Goal: Task Accomplishment & Management: Use online tool/utility

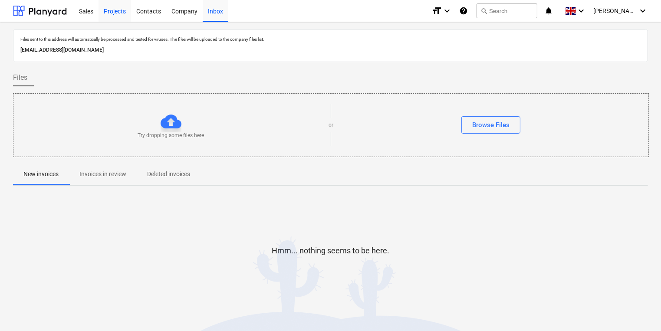
click at [102, 11] on div "Projects" at bounding box center [115, 11] width 33 height 22
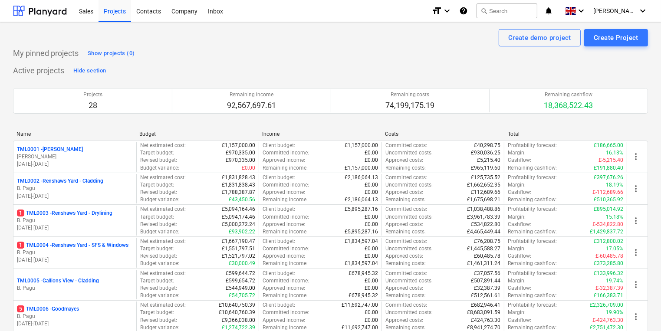
click at [154, 22] on div "Sales Projects Contacts Company Inbox format_size keyboard_arrow_down help sear…" at bounding box center [330, 11] width 661 height 22
click at [153, 14] on div "Contacts" at bounding box center [148, 11] width 35 height 22
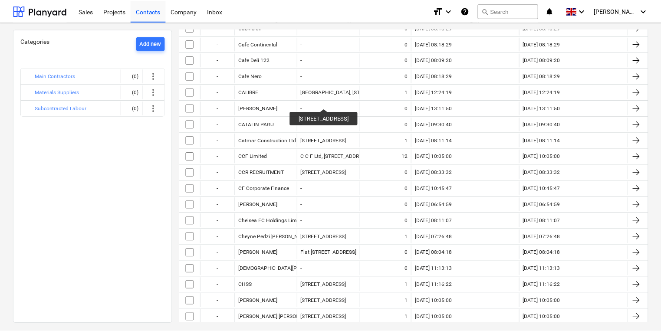
scroll to position [1355, 0]
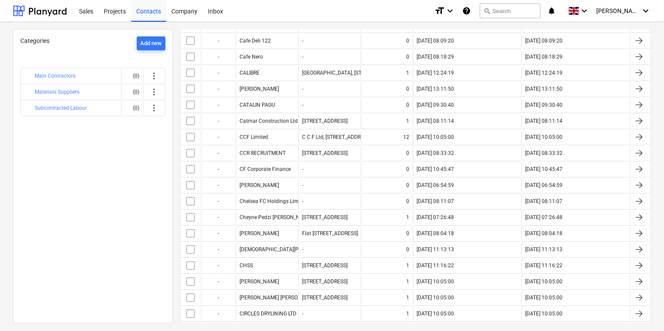
click at [138, 117] on div "Main Contractors (0) more_vert Materials Suppliers (0) more_vert Subcontracted …" at bounding box center [92, 91] width 145 height 69
click at [218, 9] on div "Inbox" at bounding box center [216, 11] width 26 height 22
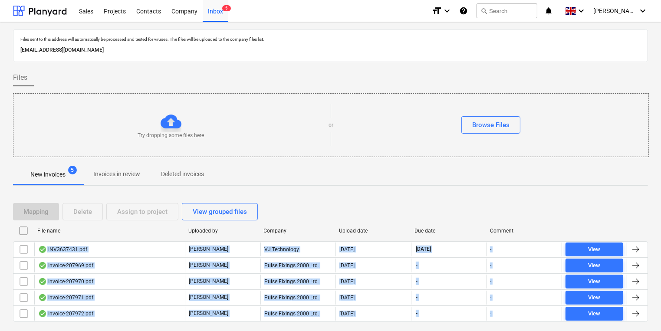
scroll to position [21, 0]
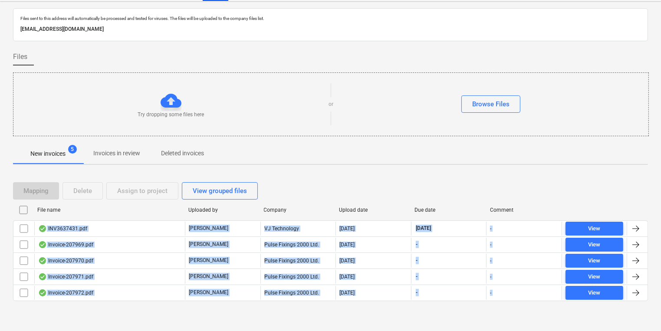
drag, startPoint x: 145, startPoint y: 349, endPoint x: 389, endPoint y: 337, distance: 243.9
click at [389, 310] on html "This website stores cookies on your computer. These cookies are used to collect…" at bounding box center [330, 144] width 661 height 331
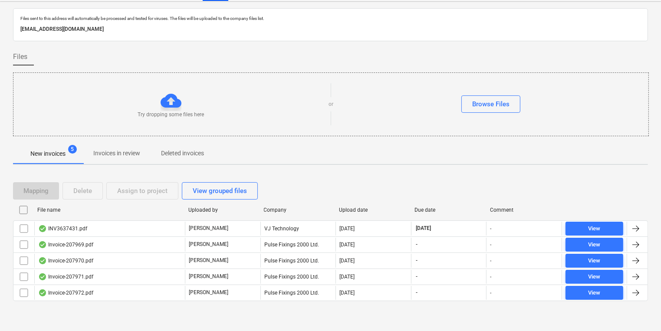
click at [310, 113] on div "Try dropping some files here" at bounding box center [170, 104] width 315 height 28
click at [105, 160] on span "Invoices in review" at bounding box center [117, 153] width 68 height 14
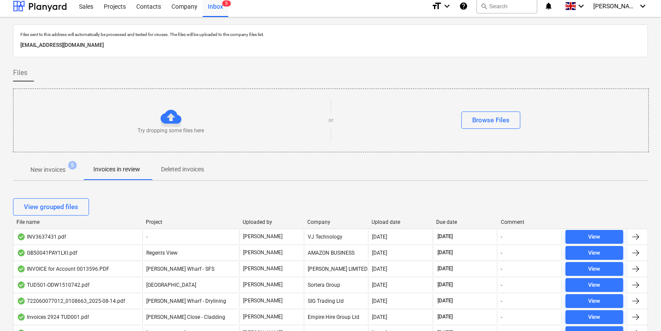
scroll to position [21, 0]
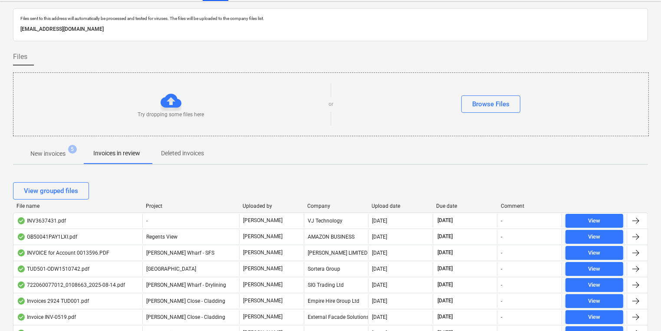
click at [63, 148] on span "New invoices 5" at bounding box center [48, 154] width 70 height 16
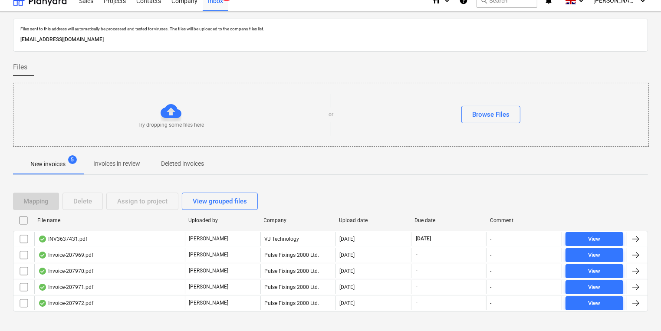
scroll to position [21, 0]
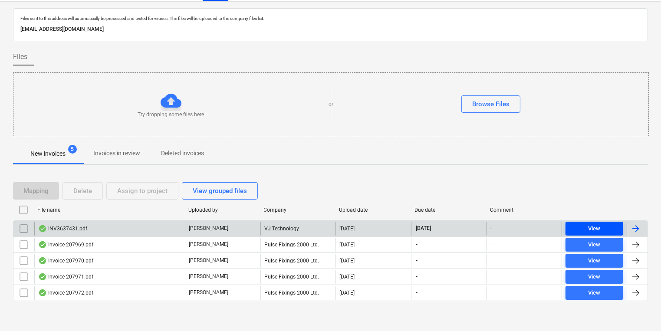
click at [589, 224] on div "View" at bounding box center [595, 229] width 12 height 10
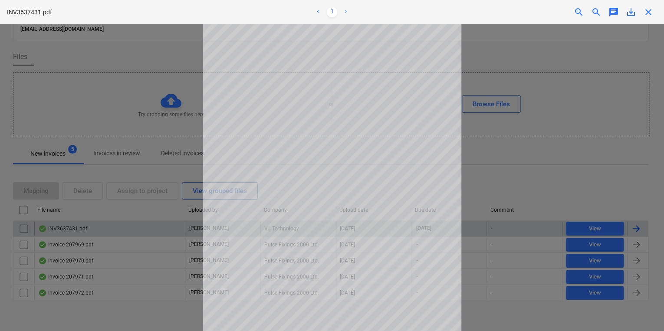
click at [576, 115] on div at bounding box center [332, 177] width 664 height 307
click at [516, 145] on div at bounding box center [332, 177] width 664 height 307
click at [608, 303] on div at bounding box center [332, 177] width 664 height 307
click at [656, 13] on div "close" at bounding box center [648, 12] width 17 height 10
click at [647, 12] on span "close" at bounding box center [648, 12] width 10 height 10
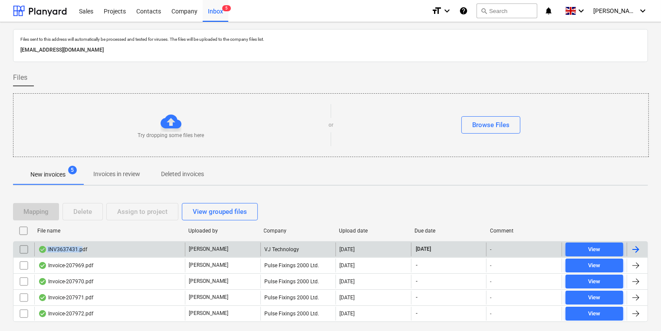
click at [81, 246] on div "INV3637431.pdf" at bounding box center [62, 249] width 49 height 7
